Goal: Find specific page/section: Find specific page/section

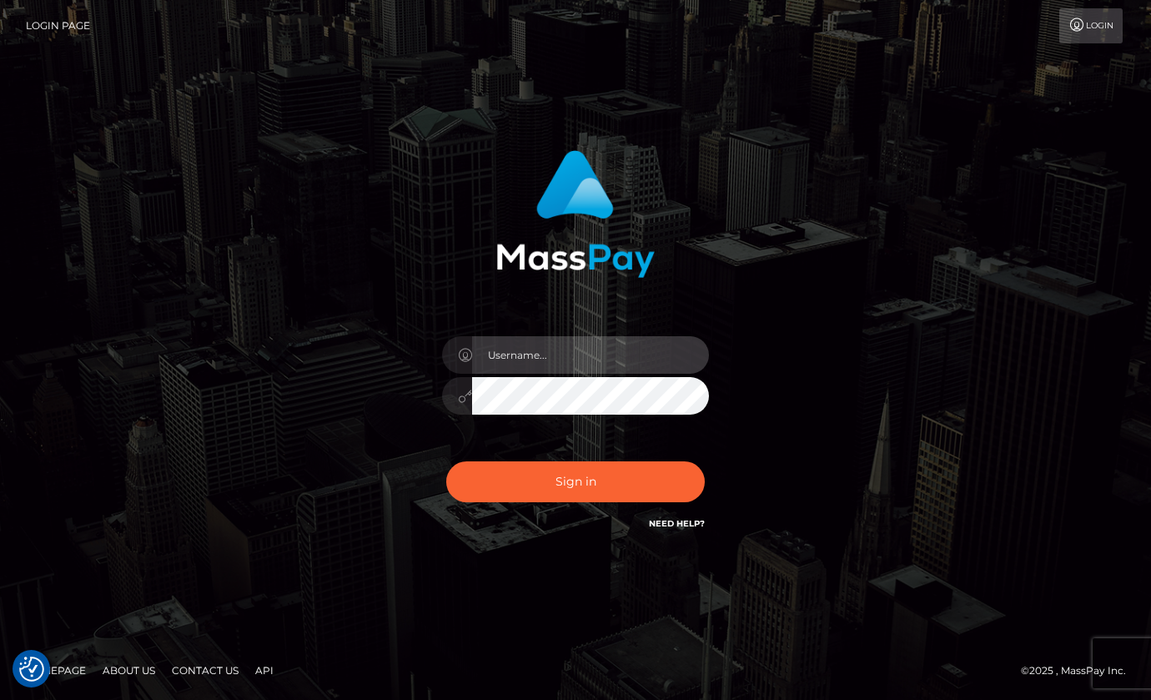
type input "hello.feetfinder"
click at [612, 353] on input "hello.feetfinder" at bounding box center [590, 355] width 237 height 38
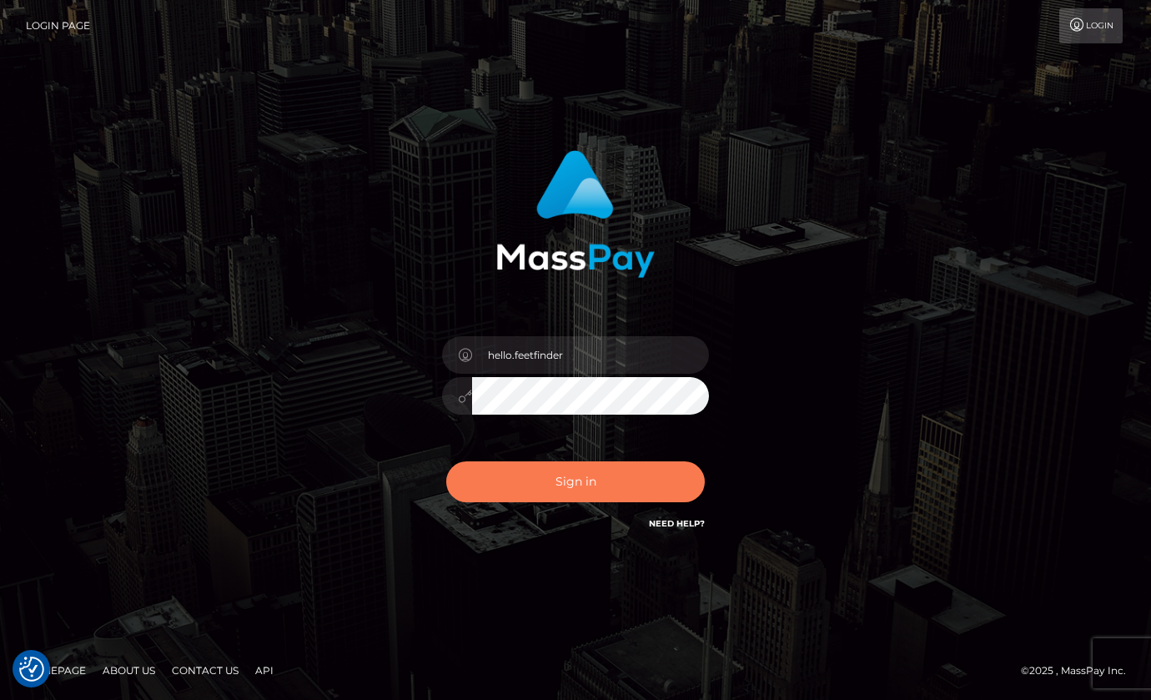
click at [597, 487] on button "Sign in" at bounding box center [575, 481] width 259 height 41
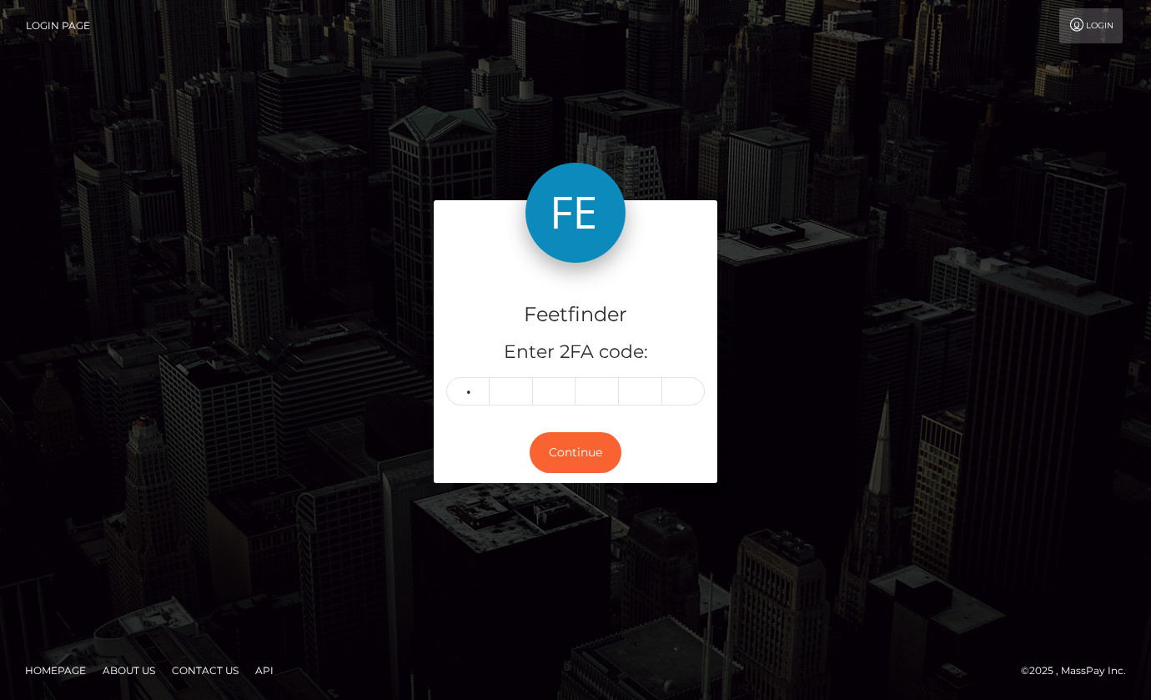
type input "8"
type input "2"
type input "3"
type input "4"
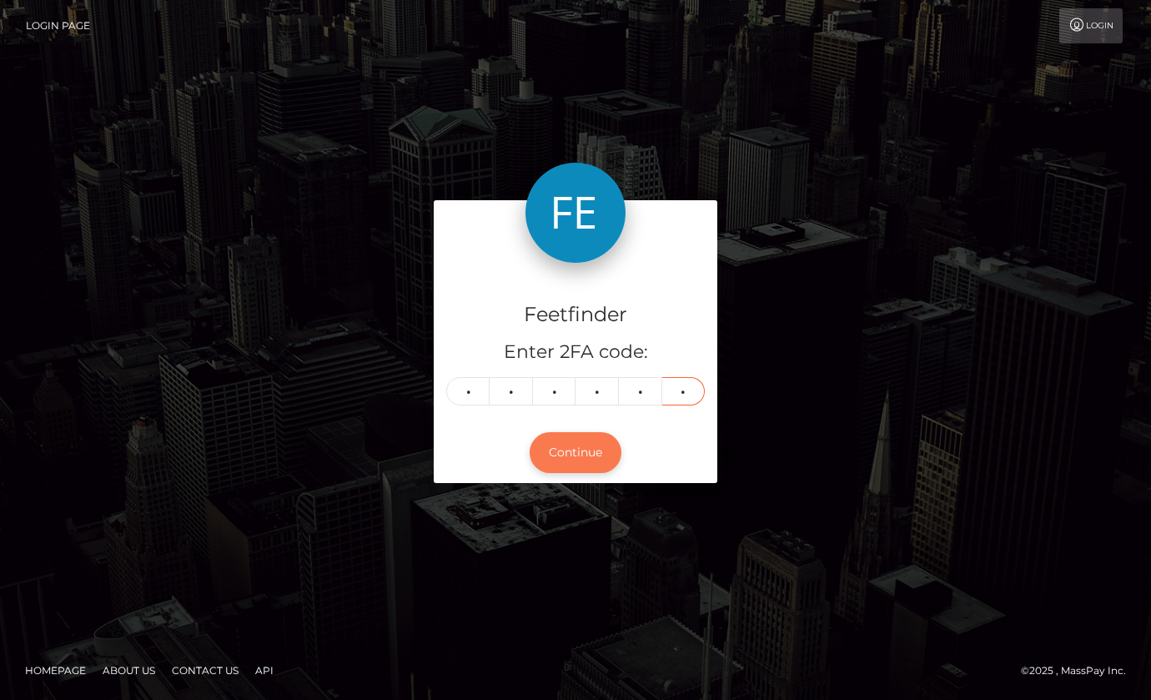
type input "4"
click at [551, 466] on button "Continue" at bounding box center [576, 452] width 92 height 41
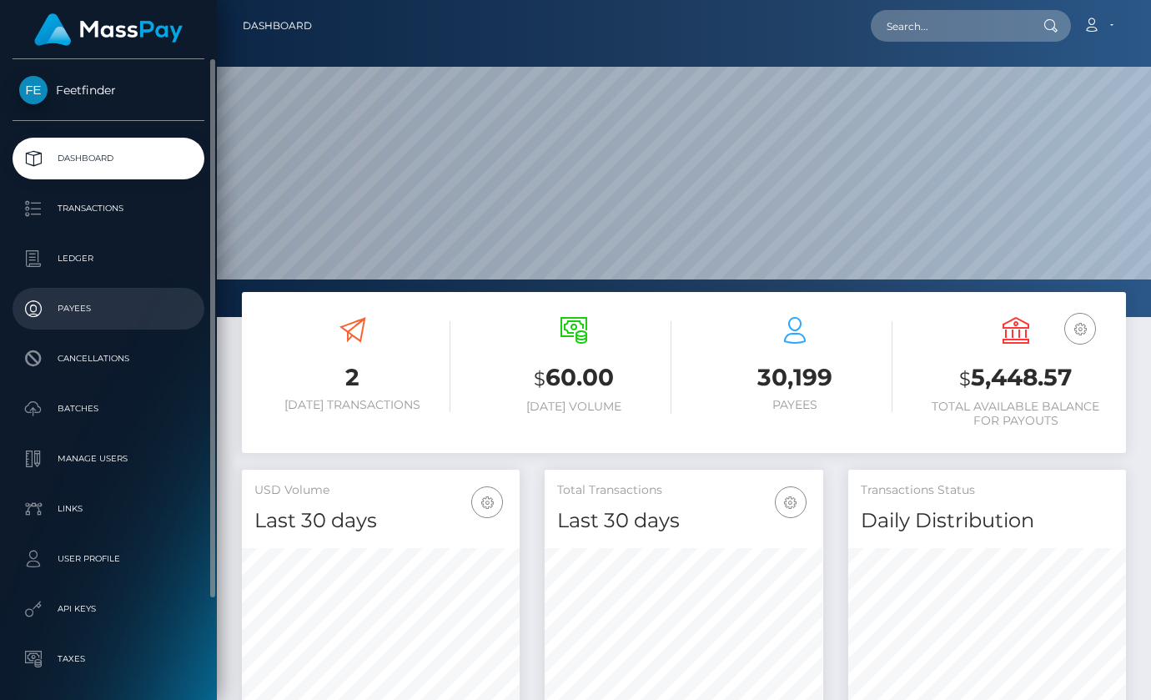
scroll to position [296, 279]
click at [88, 314] on p "Payees" at bounding box center [108, 308] width 178 height 25
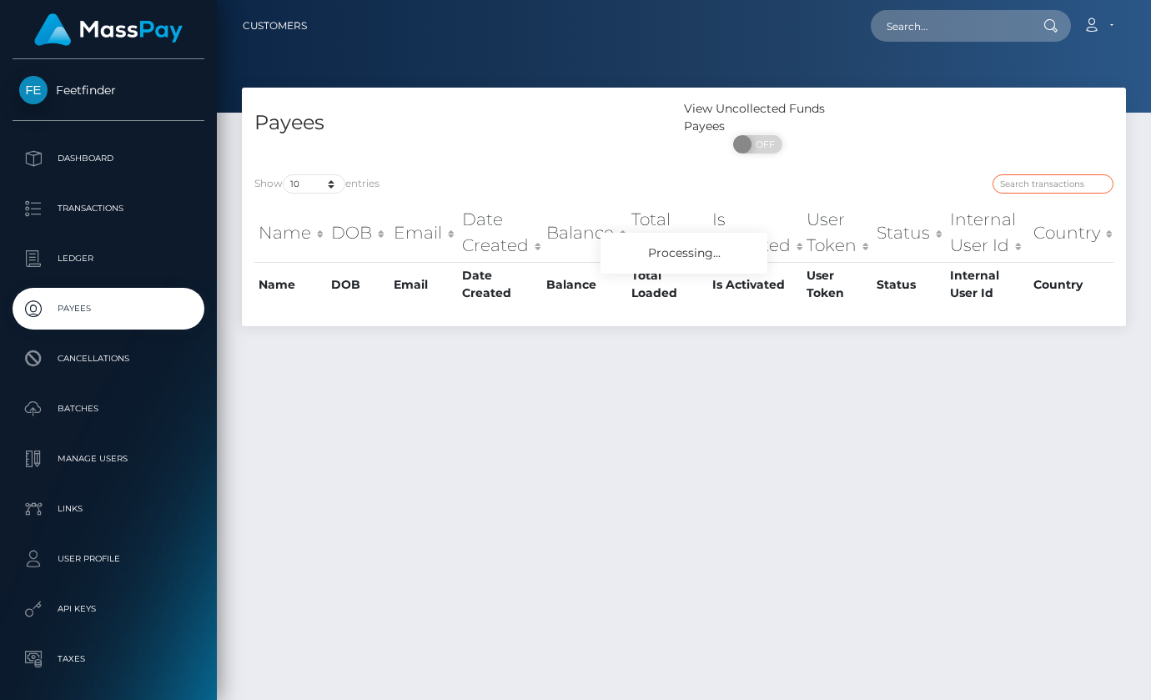
click at [1051, 183] on input "search" at bounding box center [1052, 183] width 121 height 19
paste input "c5f1dadf-7b44-11f0-8023-0266f44cc279"
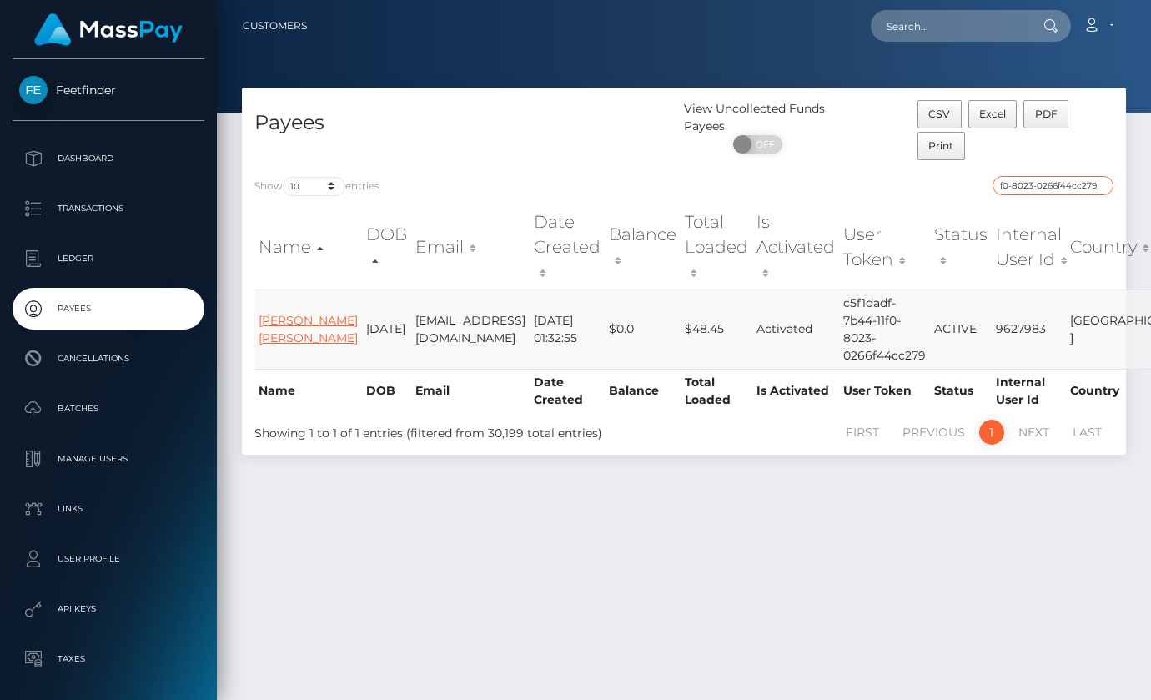
type input "c5f1dadf-7b44-11f0-8023-0266f44cc279"
click at [281, 327] on link "[PERSON_NAME] [PERSON_NAME]" at bounding box center [308, 329] width 99 height 33
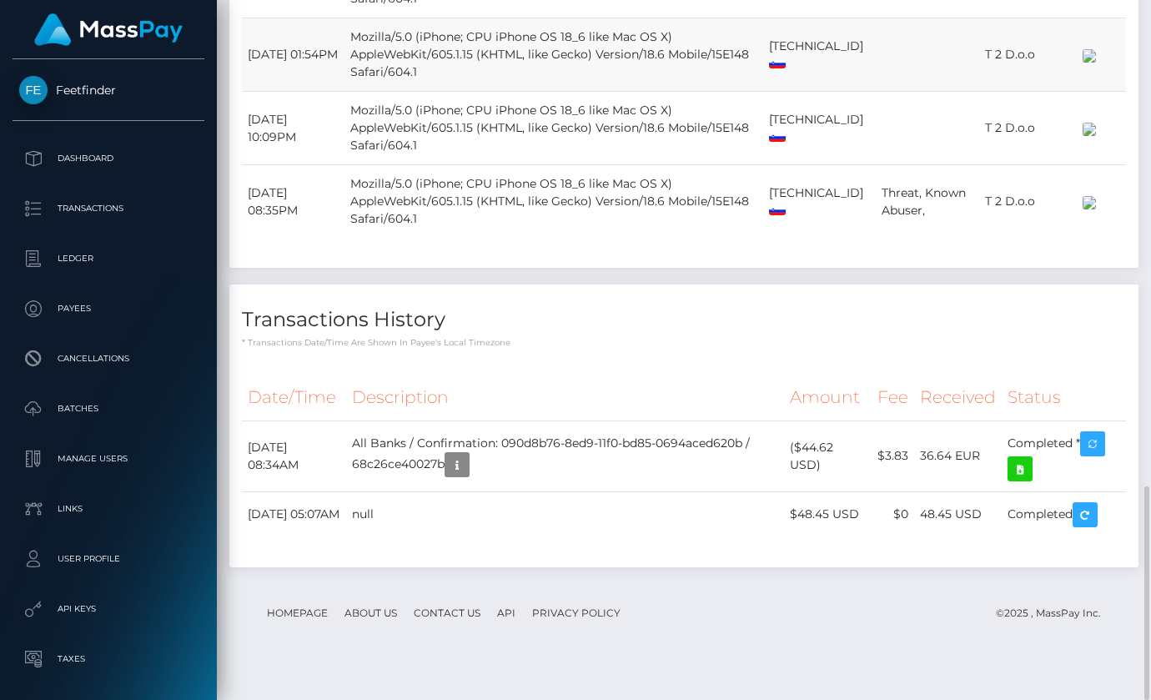
scroll to position [200, 279]
